Goal: Find specific page/section: Find specific page/section

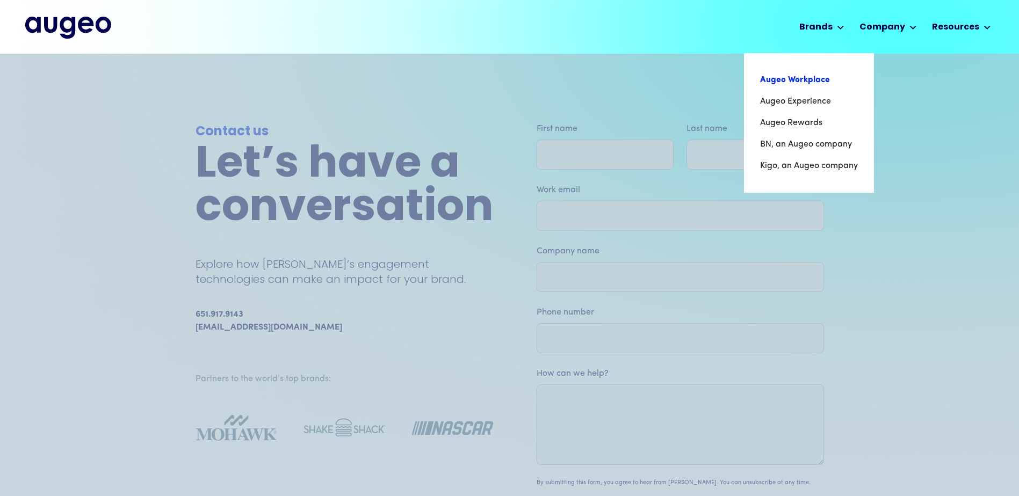
click at [799, 82] on link "Augeo Workplace" at bounding box center [809, 79] width 98 height 21
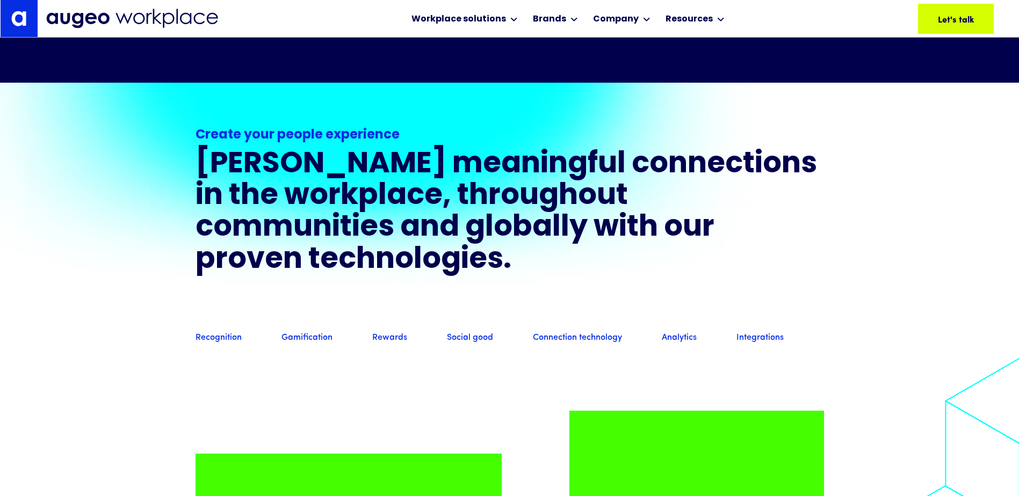
scroll to position [867, 0]
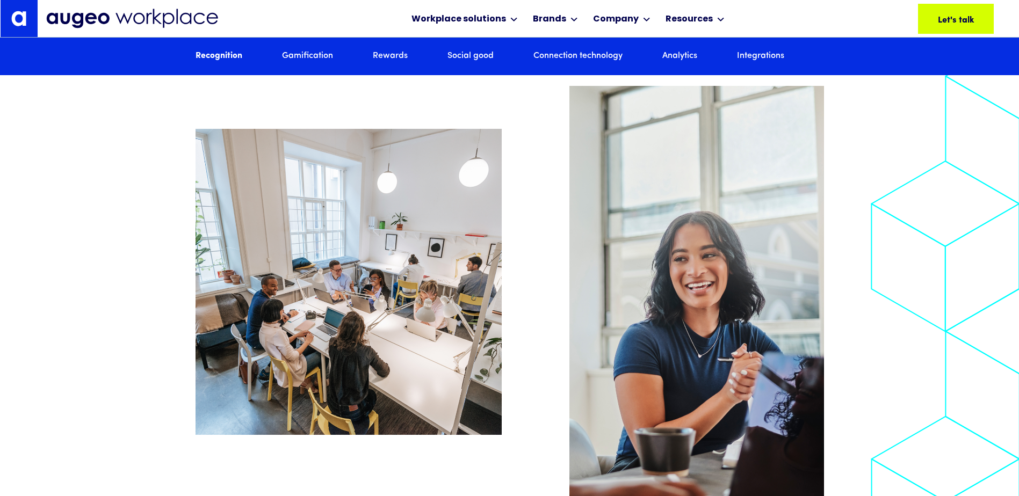
click at [222, 60] on link "Recognition" at bounding box center [219, 56] width 47 height 12
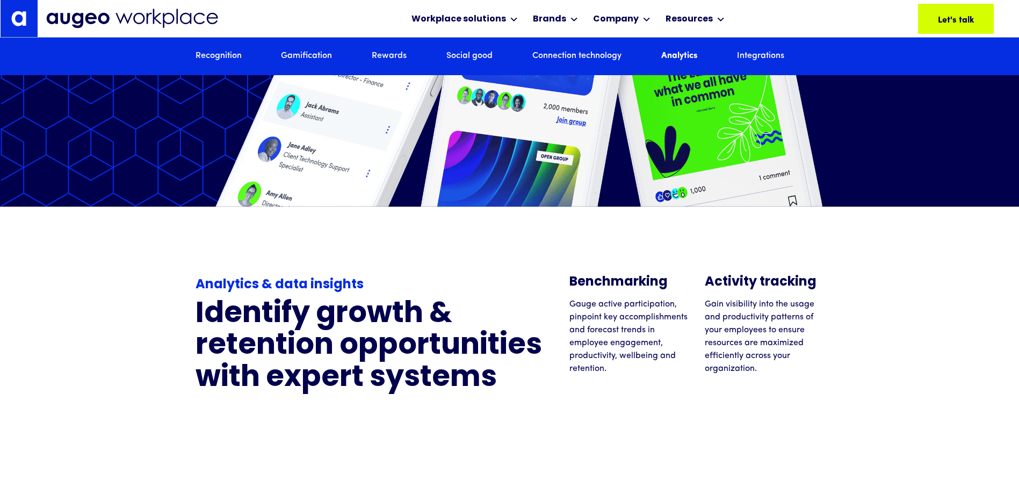
scroll to position [5857, 0]
